Goal: Check status: Check status

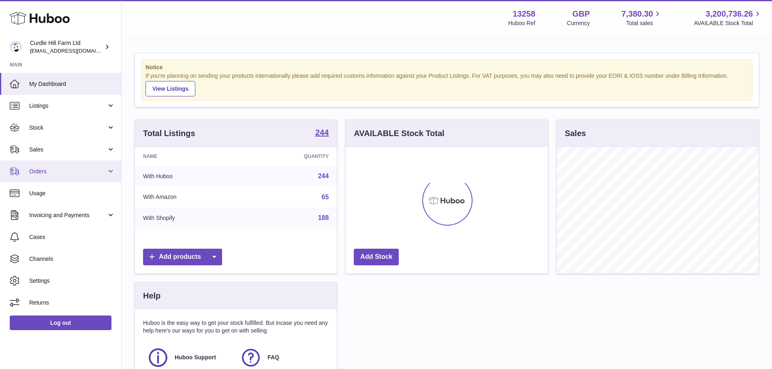
scroll to position [127, 202]
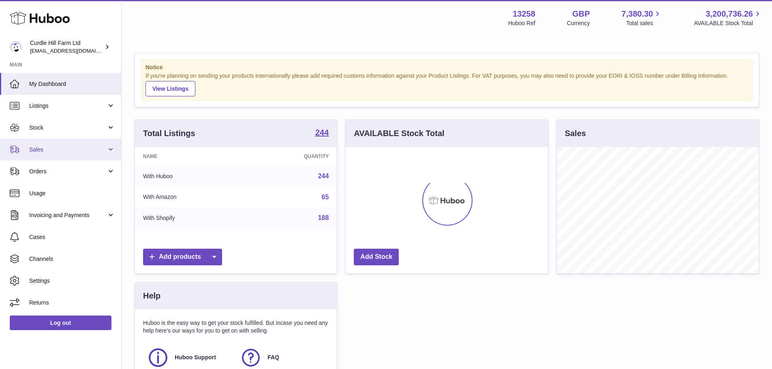
click at [49, 154] on link "Sales" at bounding box center [60, 150] width 121 height 22
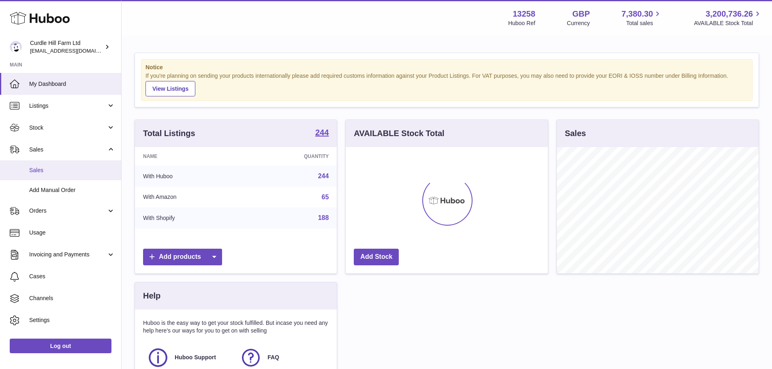
click at [55, 176] on link "Sales" at bounding box center [60, 171] width 121 height 20
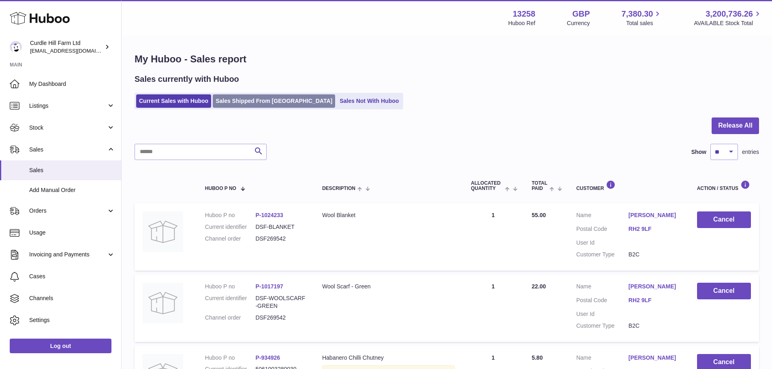
click at [260, 97] on link "Sales Shipped From [GEOGRAPHIC_DATA]" at bounding box center [274, 100] width 122 height 13
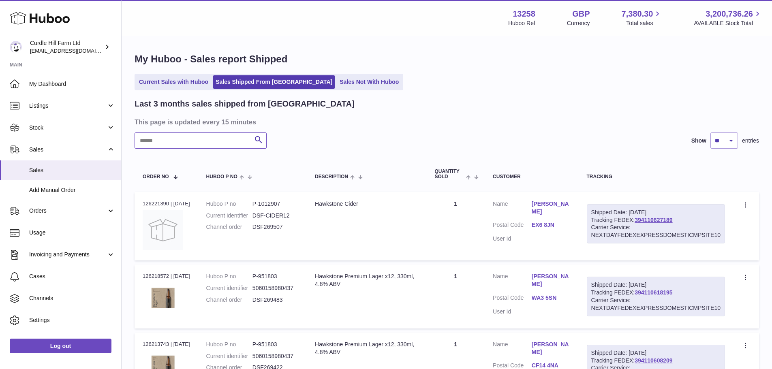
click at [205, 142] on input "text" at bounding box center [201, 141] width 132 height 16
paste input "*********"
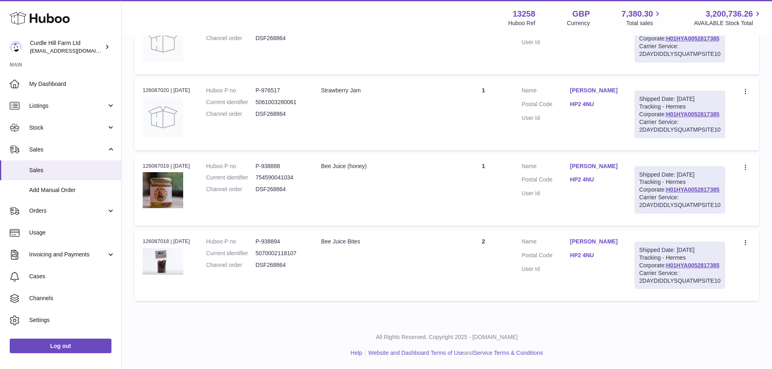
scroll to position [250, 0]
type input "*********"
drag, startPoint x: 485, startPoint y: 223, endPoint x: 501, endPoint y: 223, distance: 16.6
click at [501, 230] on td "Quantity 2" at bounding box center [484, 265] width 60 height 71
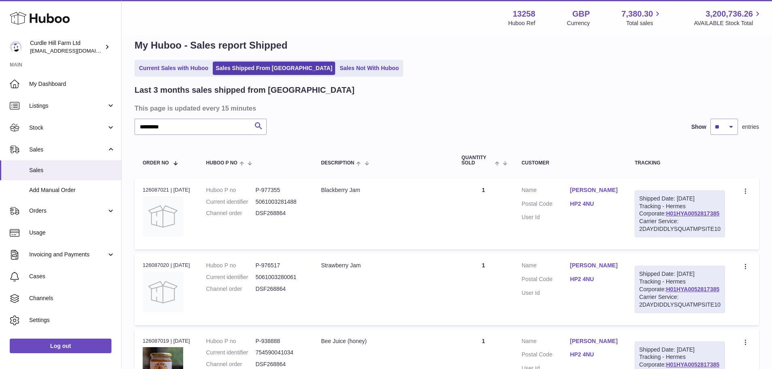
scroll to position [7, 0]
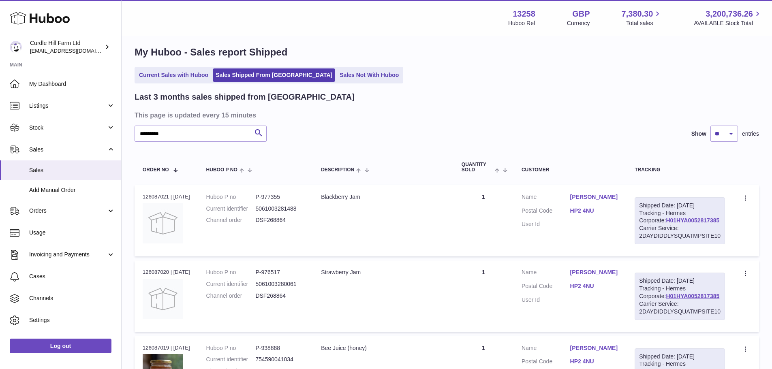
click at [148, 195] on div "Order no 126087021 | [DATE]" at bounding box center [166, 196] width 47 height 7
copy div "126087021"
